Goal: Task Accomplishment & Management: Use online tool/utility

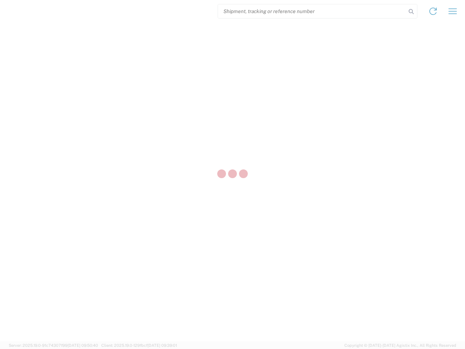
select select "US"
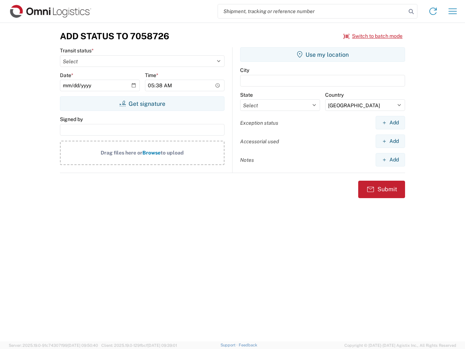
click at [312, 11] on input "search" at bounding box center [312, 11] width 188 height 14
click at [411, 12] on icon at bounding box center [411, 12] width 10 height 10
click at [433, 11] on icon at bounding box center [433, 11] width 12 height 12
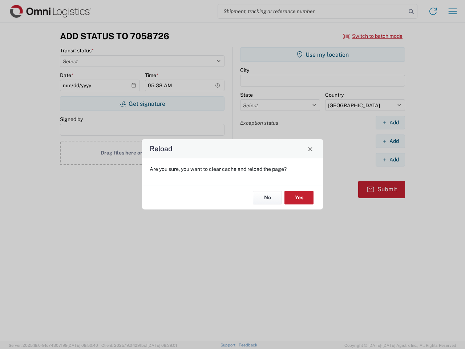
click at [453, 11] on div "Reload Are you sure, you want to clear cache and reload the page? No Yes" at bounding box center [232, 174] width 465 height 349
click at [373, 36] on div "Reload Are you sure, you want to clear cache and reload the page? No Yes" at bounding box center [232, 174] width 465 height 349
click at [142, 104] on div "Reload Are you sure, you want to clear cache and reload the page? No Yes" at bounding box center [232, 174] width 465 height 349
click at [323, 54] on div "Reload Are you sure, you want to clear cache and reload the page? No Yes" at bounding box center [232, 174] width 465 height 349
click at [390, 122] on div "Reload Are you sure, you want to clear cache and reload the page? No Yes" at bounding box center [232, 174] width 465 height 349
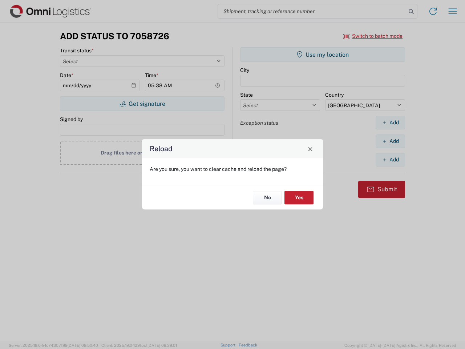
click at [390, 141] on div "Reload Are you sure, you want to clear cache and reload the page? No Yes" at bounding box center [232, 174] width 465 height 349
click at [390, 159] on div "Reload Are you sure, you want to clear cache and reload the page? No Yes" at bounding box center [232, 174] width 465 height 349
